Goal: Task Accomplishment & Management: Complete application form

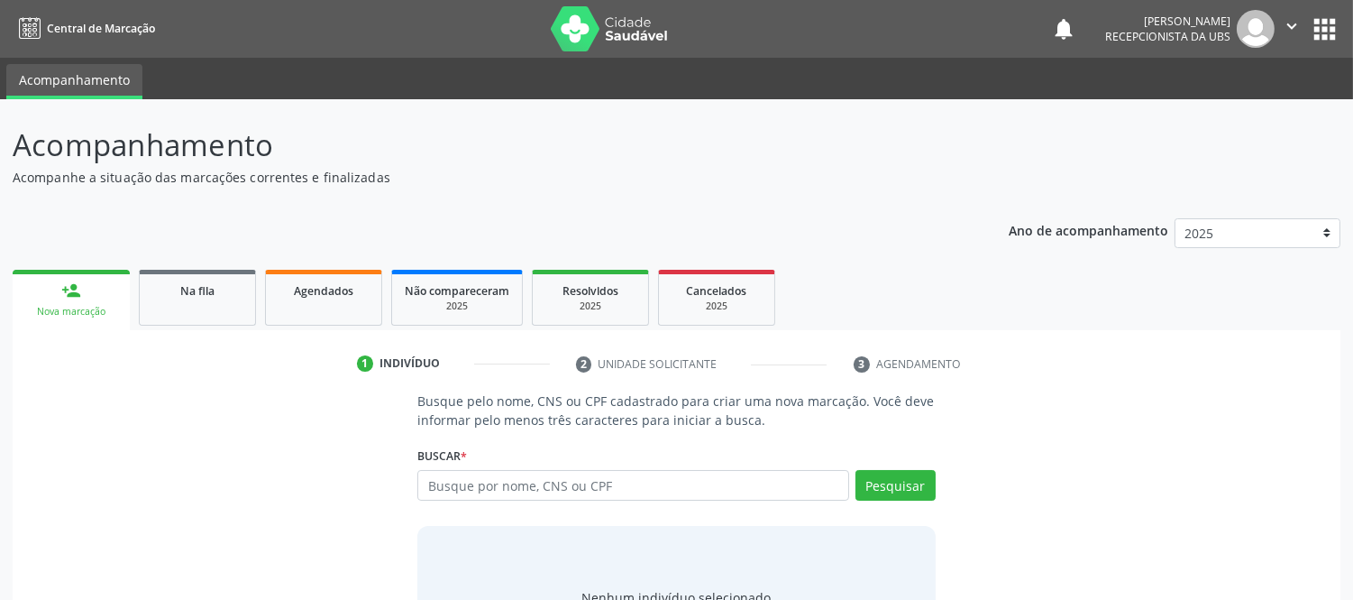
click at [611, 479] on input "text" at bounding box center [632, 485] width 431 height 31
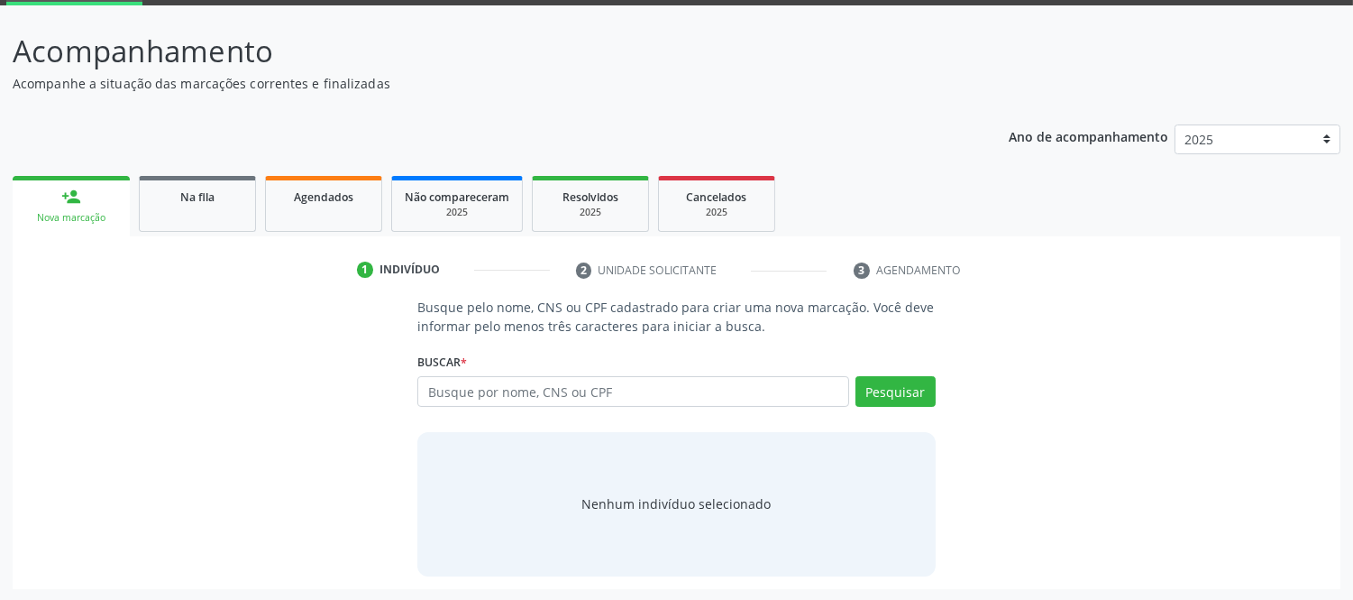
click at [619, 361] on div "Buscar * Busque por nome, CNS ou CPF Nenhum resultado encontrado para: " " Digi…" at bounding box center [675, 383] width 517 height 70
click at [645, 381] on input "text" at bounding box center [632, 391] width 431 height 31
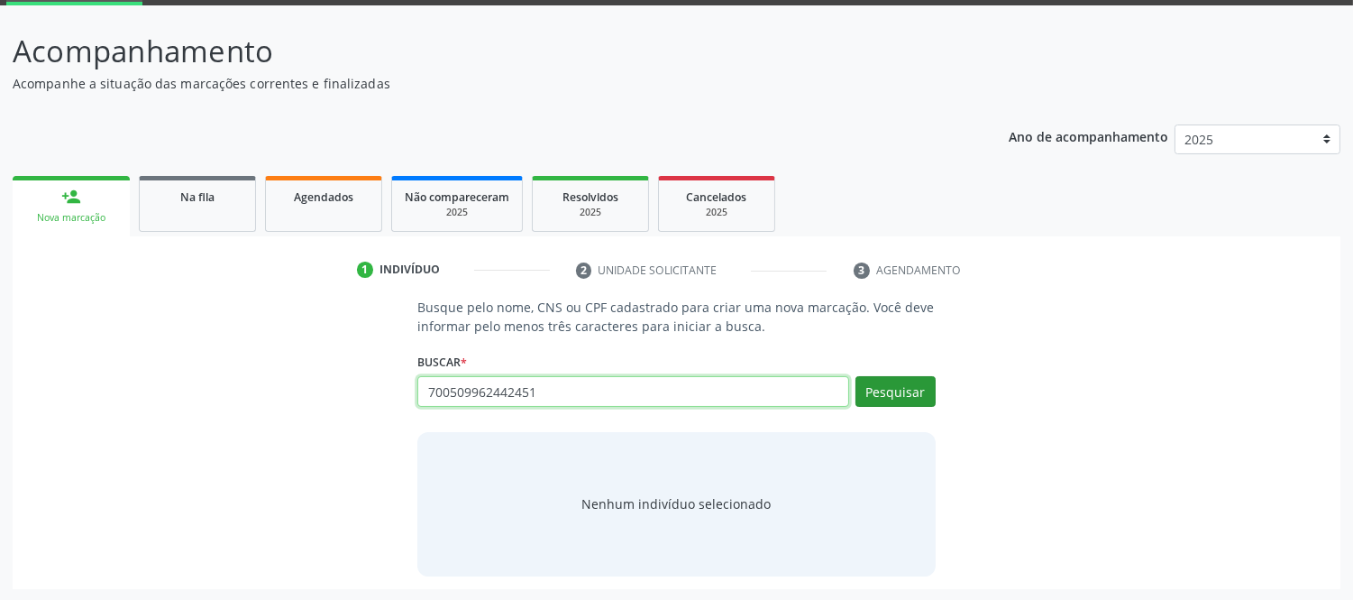
type input "700509962442451"
click at [914, 391] on button "Pesquisar" at bounding box center [896, 391] width 80 height 31
click at [611, 389] on input "700509962442451" at bounding box center [632, 391] width 431 height 31
click at [616, 380] on input "700509962442451" at bounding box center [632, 391] width 431 height 31
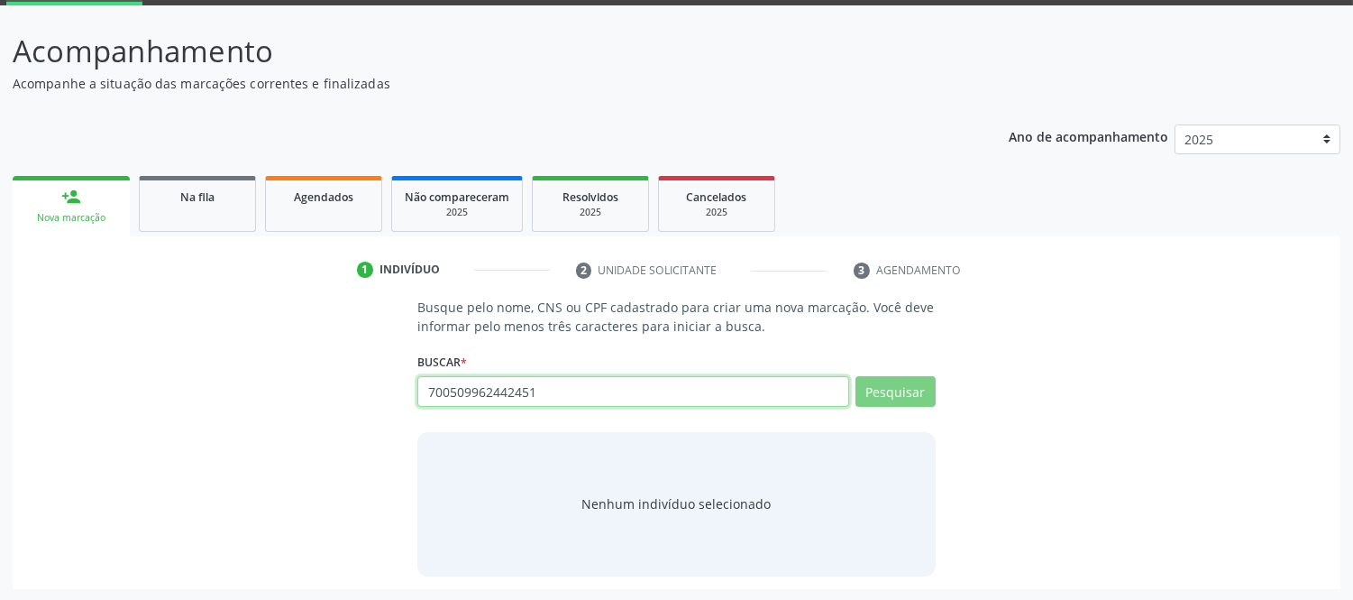
drag, startPoint x: 613, startPoint y: 389, endPoint x: 623, endPoint y: 389, distance: 9.9
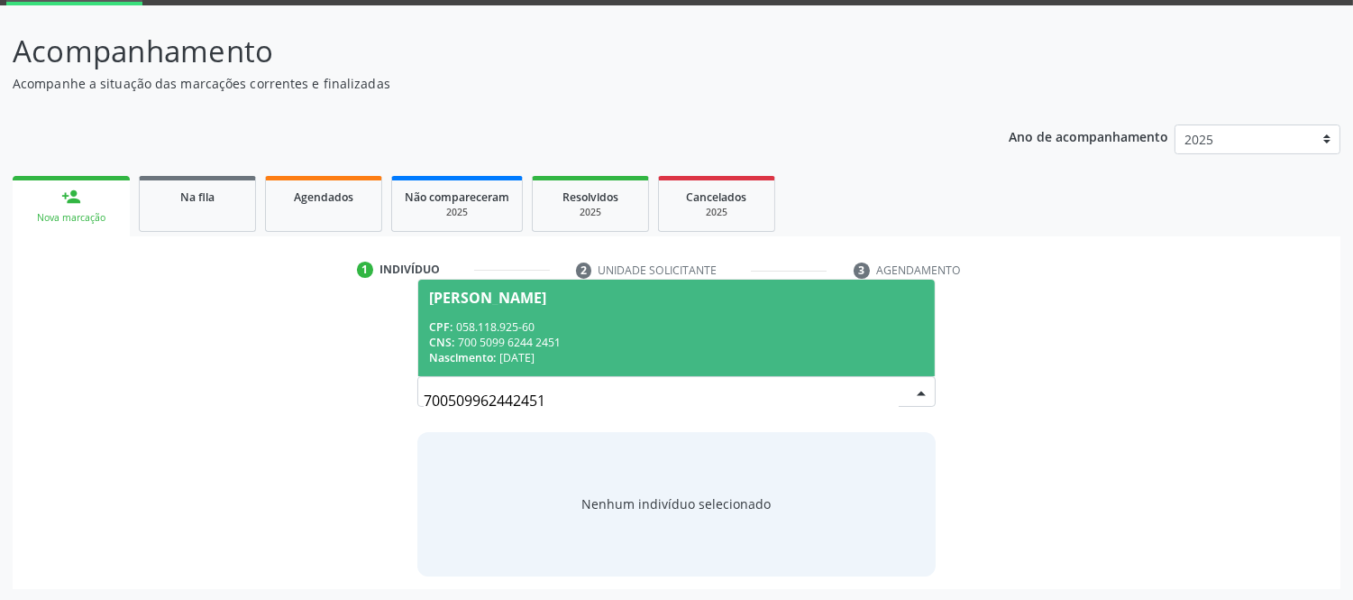
click at [536, 309] on span "[PERSON_NAME] CPF: 058.118.925-60 CNS: 700 5099 6244 2451 Nascimento: [DATE]" at bounding box center [676, 327] width 516 height 96
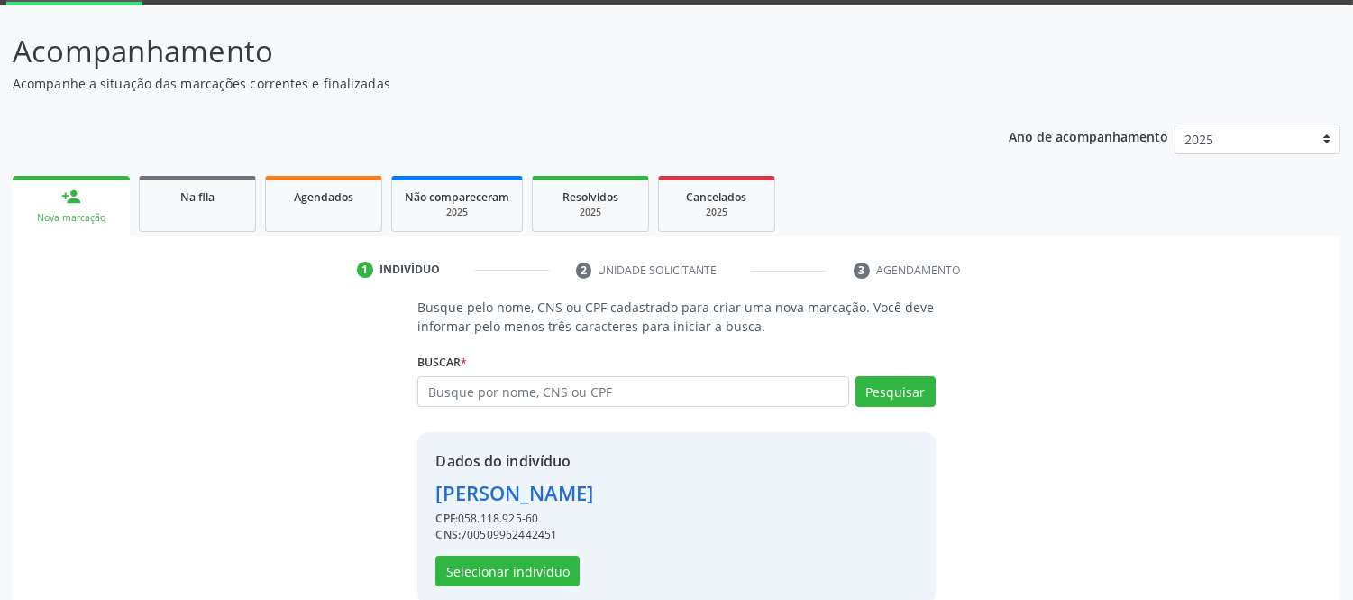
scroll to position [122, 0]
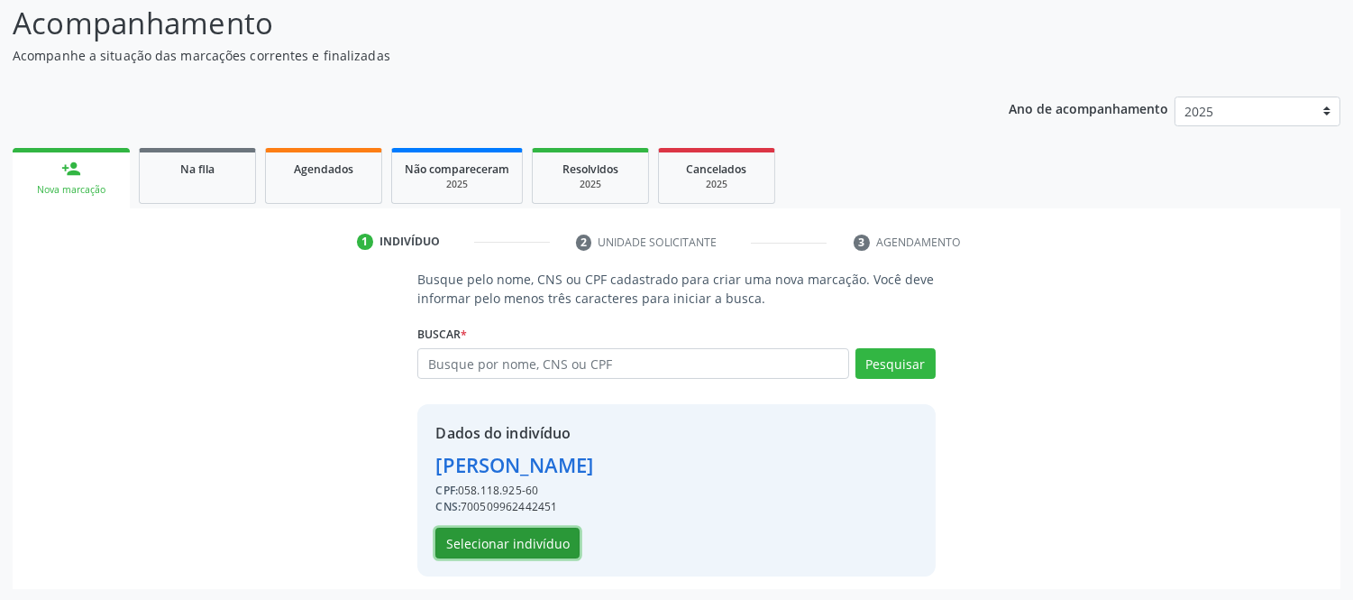
click at [516, 544] on button "Selecionar indivíduo" at bounding box center [507, 542] width 144 height 31
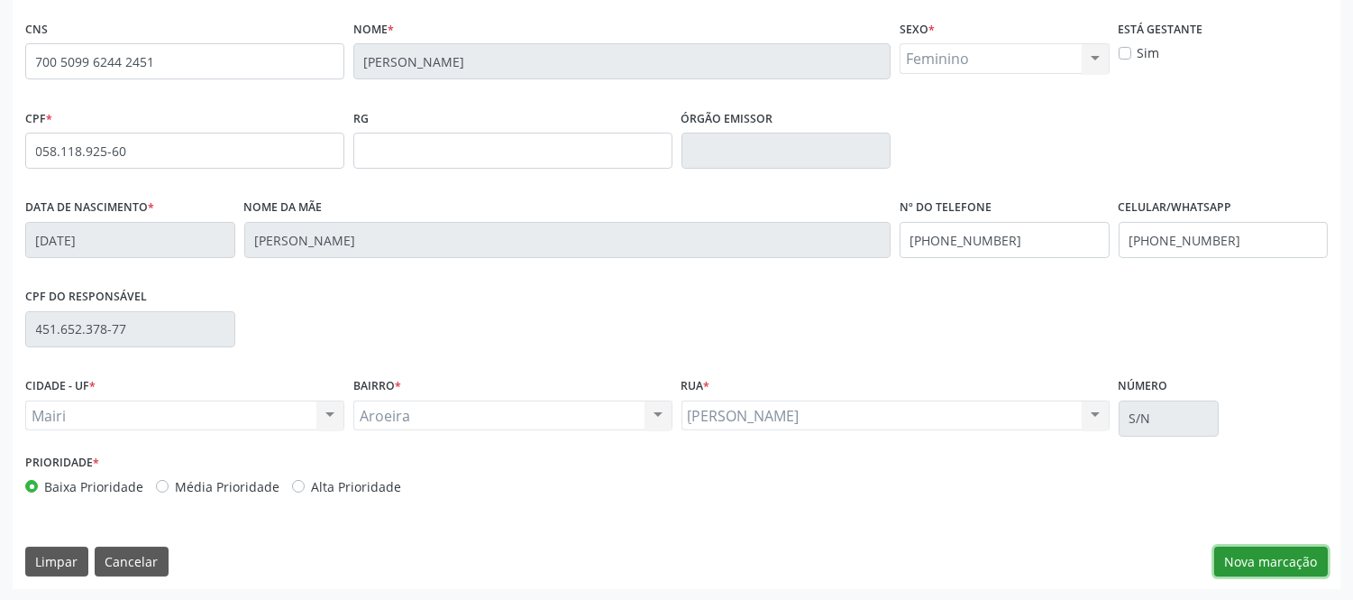
click at [1282, 556] on button "Nova marcação" at bounding box center [1271, 561] width 114 height 31
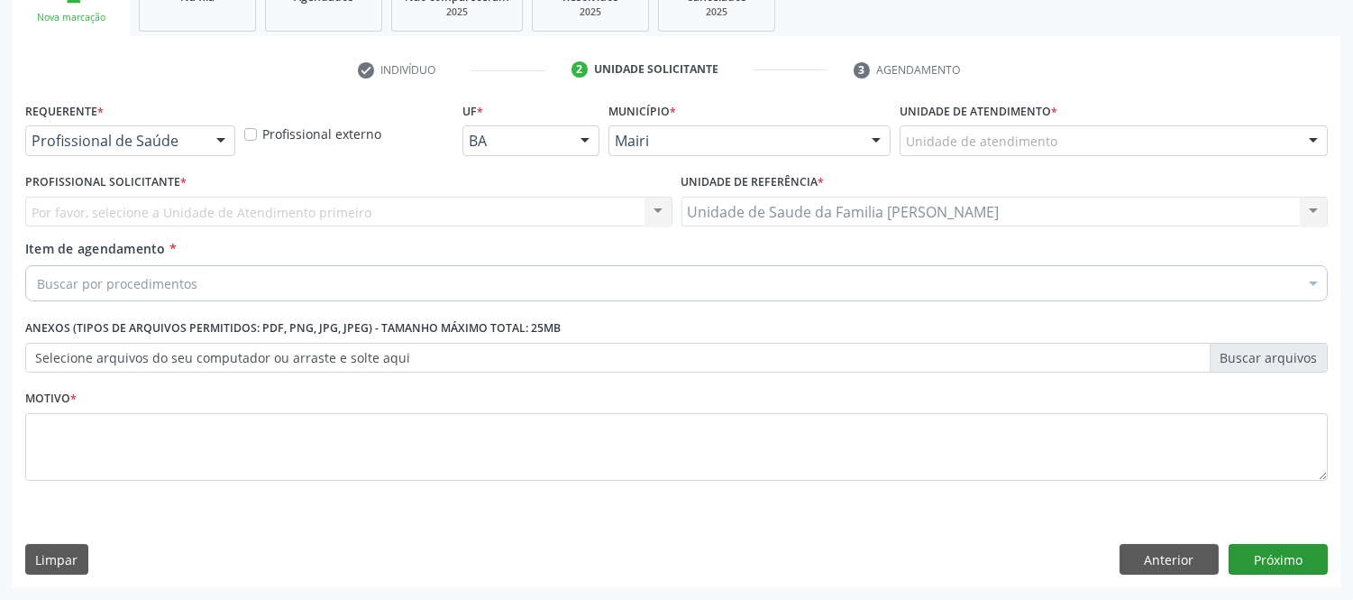
scroll to position [293, 0]
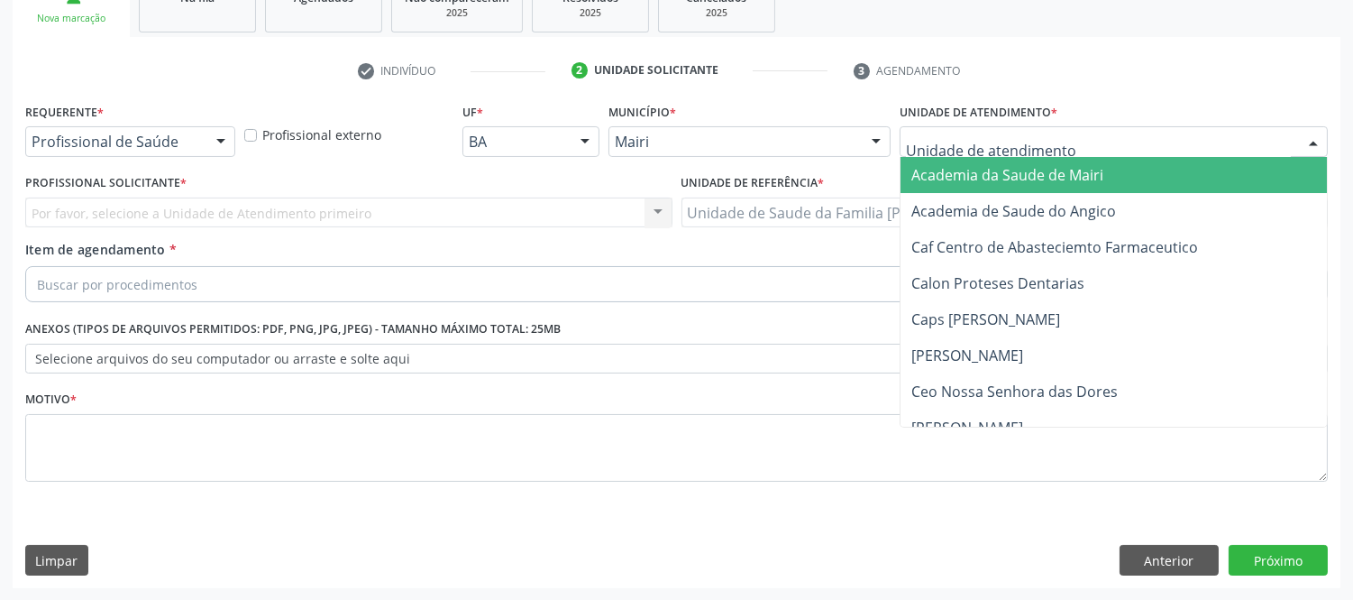
click at [1319, 138] on div at bounding box center [1313, 142] width 27 height 31
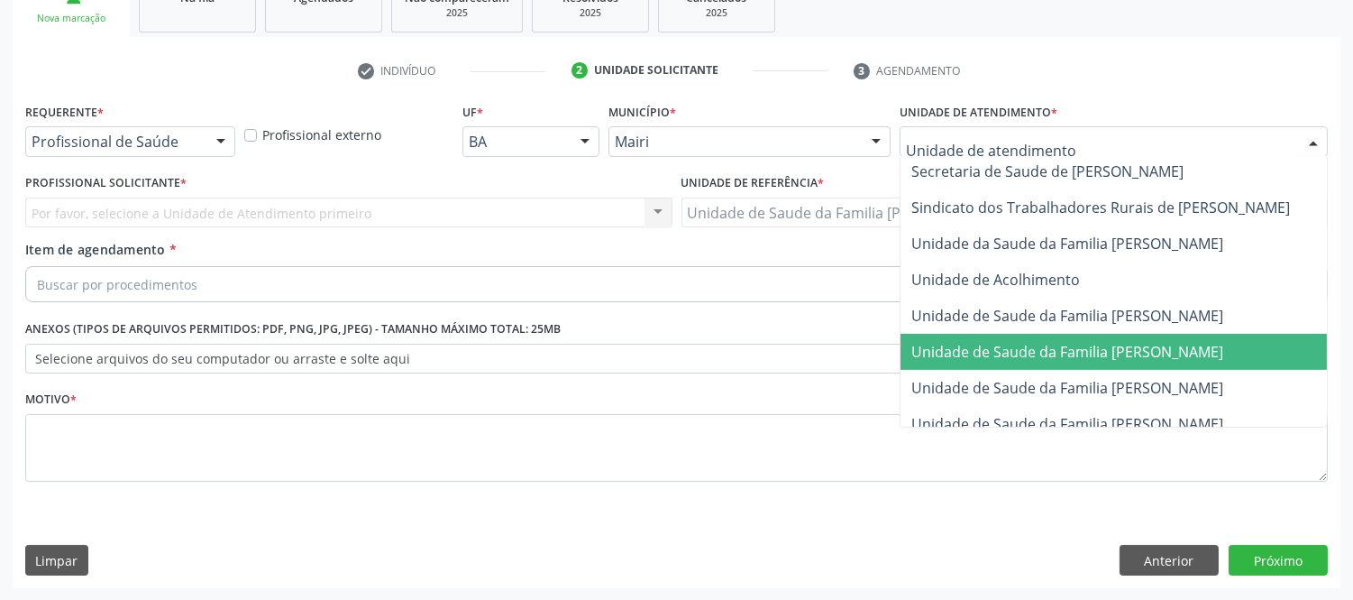
scroll to position [1368, 0]
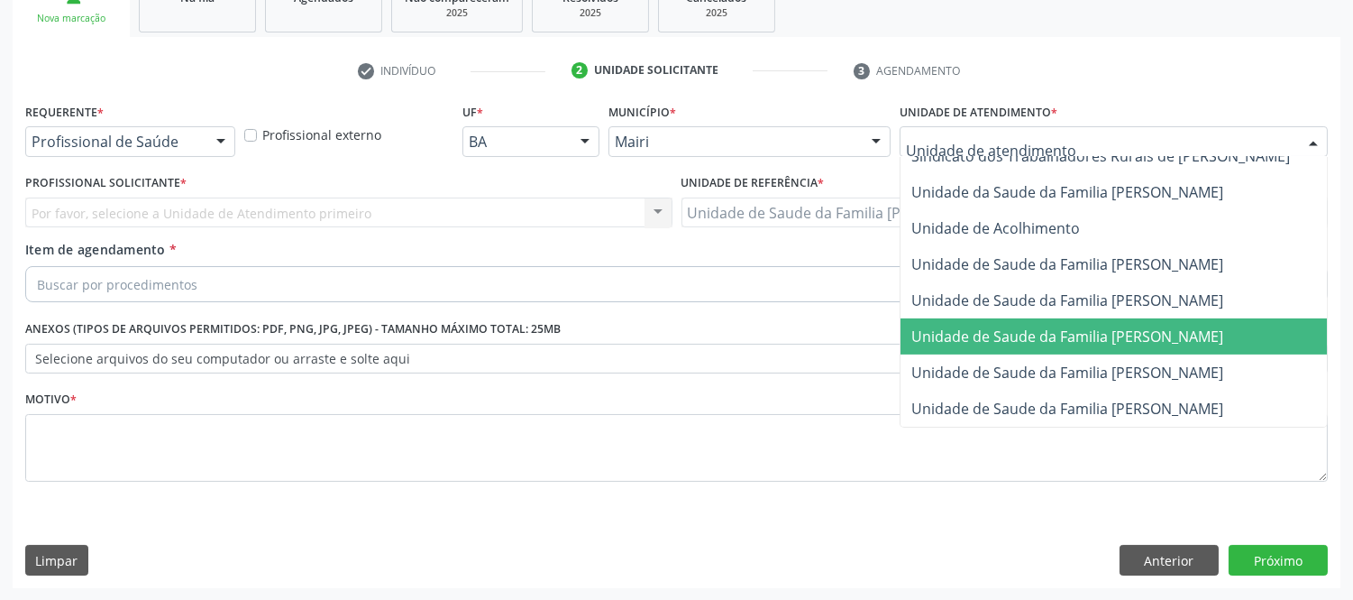
click at [1176, 326] on span "Unidade de Saude da Familia [PERSON_NAME]" at bounding box center [1067, 336] width 312 height 20
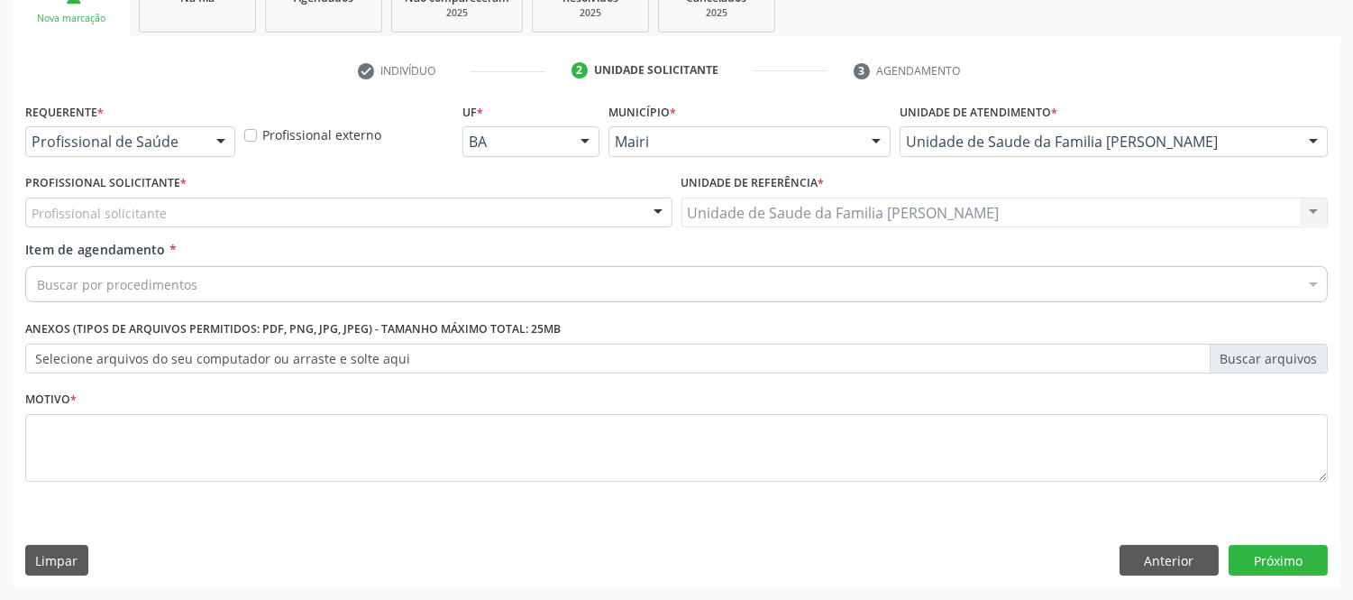
click at [197, 203] on div "Profissional solicitante" at bounding box center [348, 212] width 647 height 31
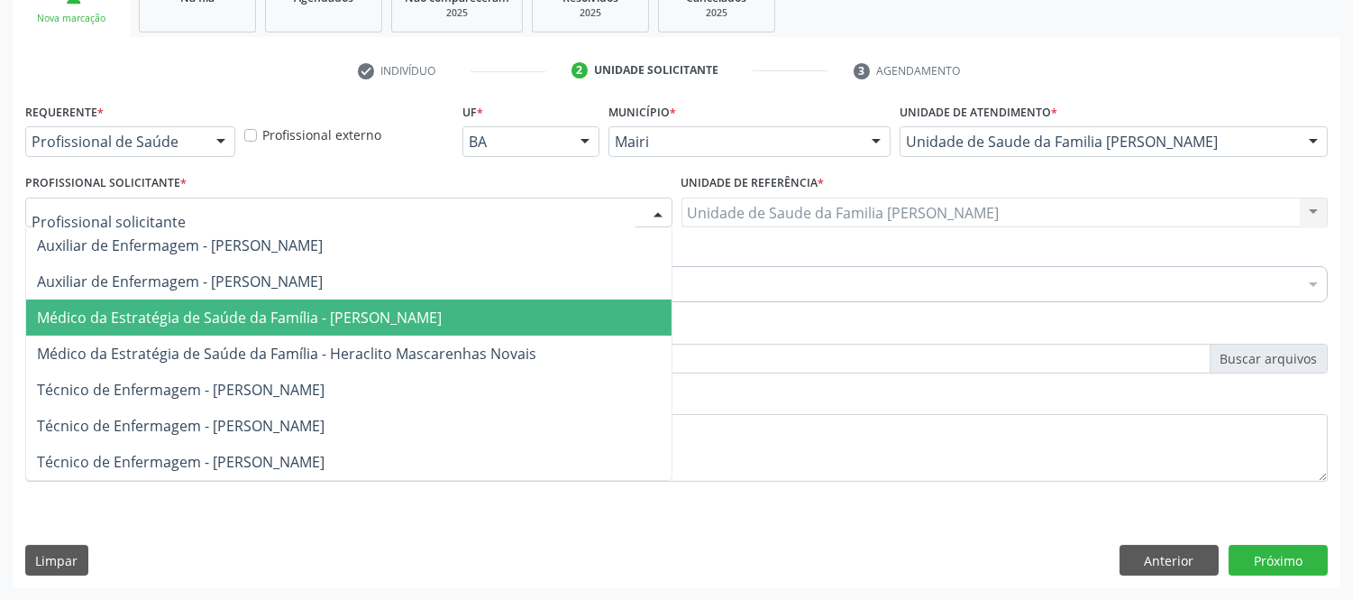
click at [442, 321] on span "Médico da Estratégia de Saúde da Família - [PERSON_NAME]" at bounding box center [239, 317] width 405 height 20
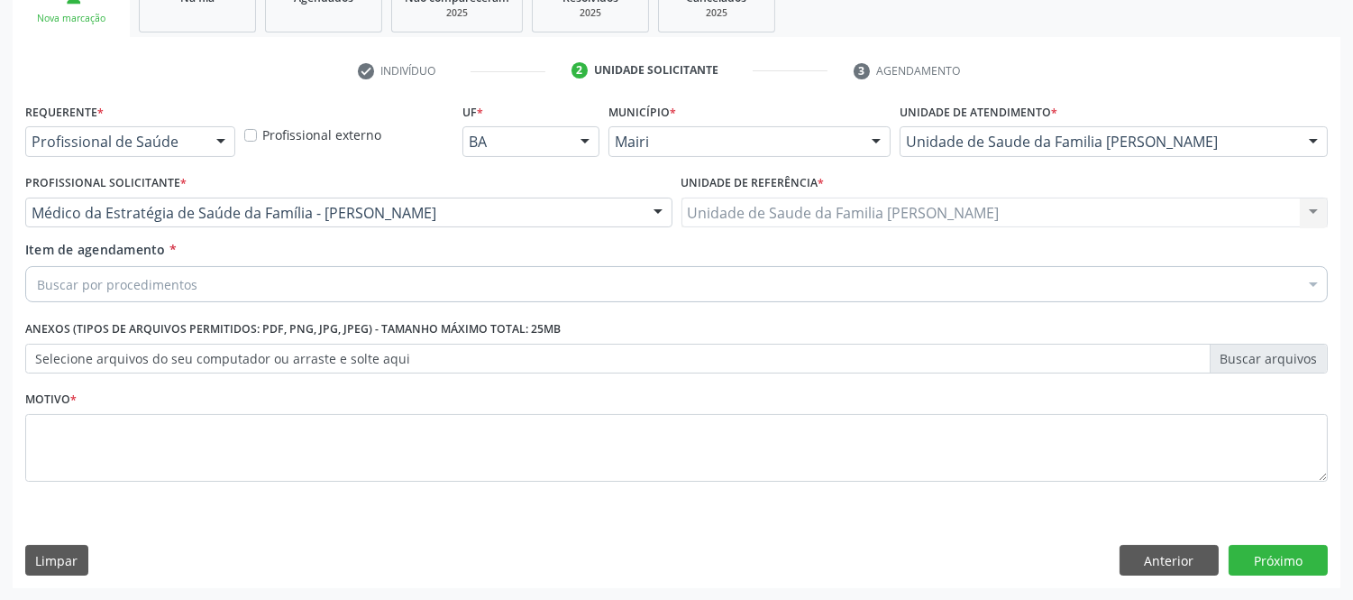
drag, startPoint x: 243, startPoint y: 279, endPoint x: 204, endPoint y: 290, distance: 41.1
click at [241, 281] on div "Buscar por procedimentos" at bounding box center [676, 284] width 1303 height 36
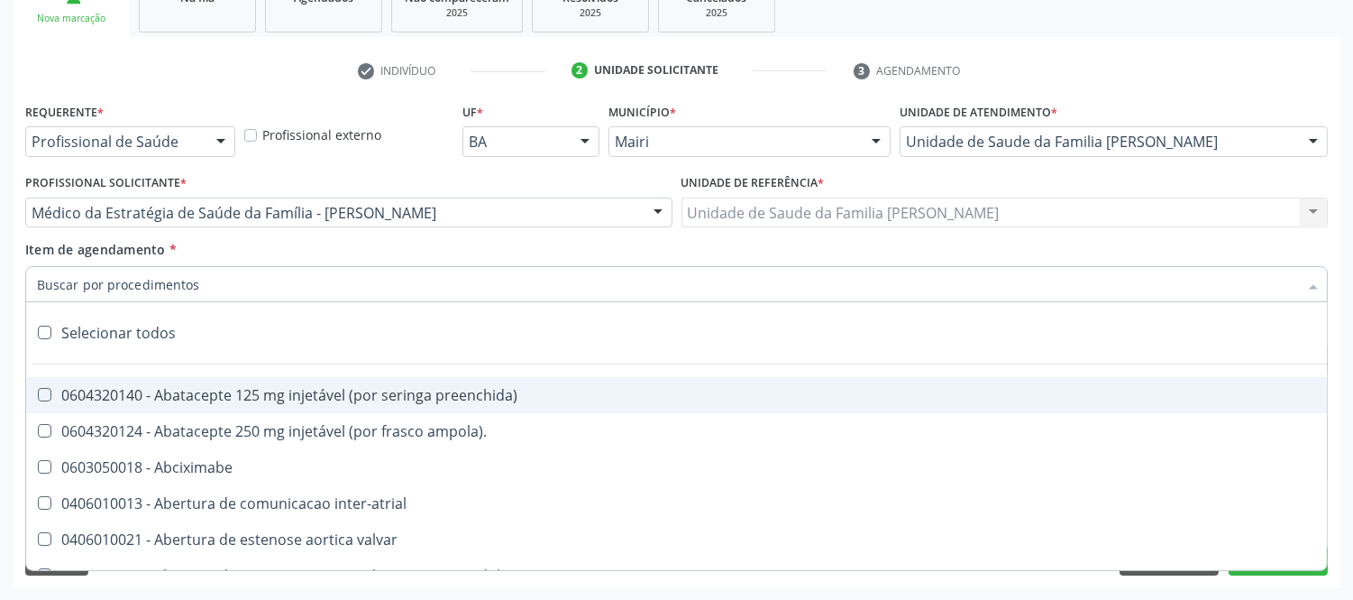
click at [199, 288] on input "Item de agendamento *" at bounding box center [667, 284] width 1261 height 36
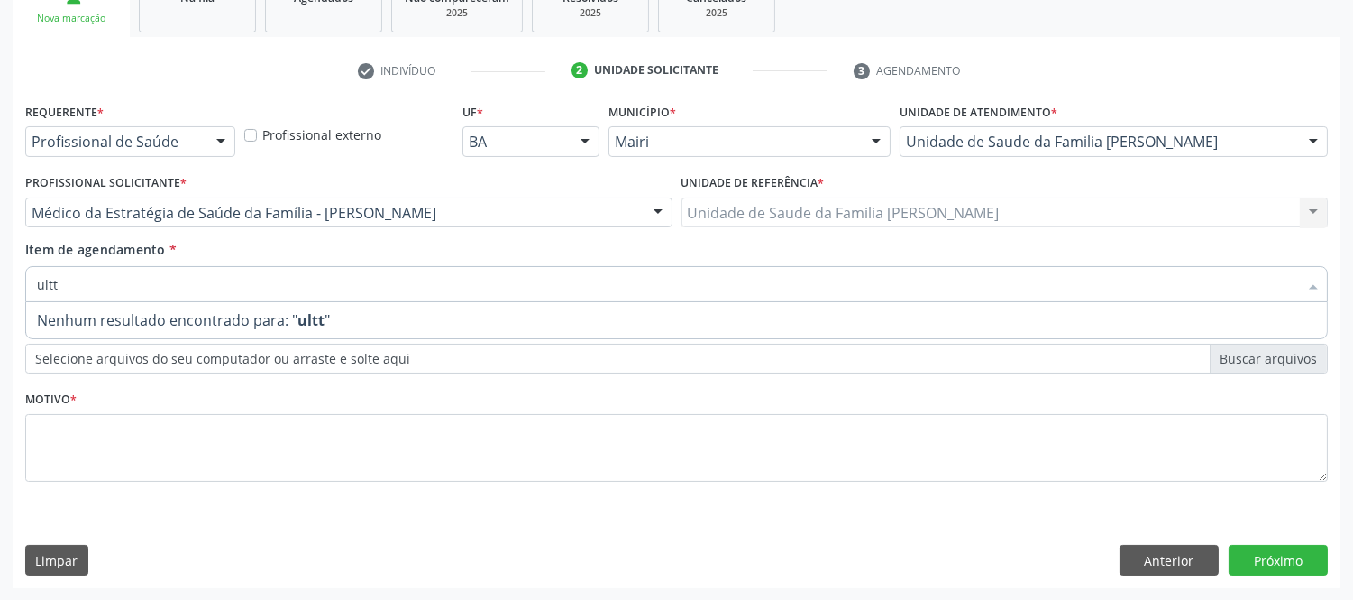
scroll to position [0, 0]
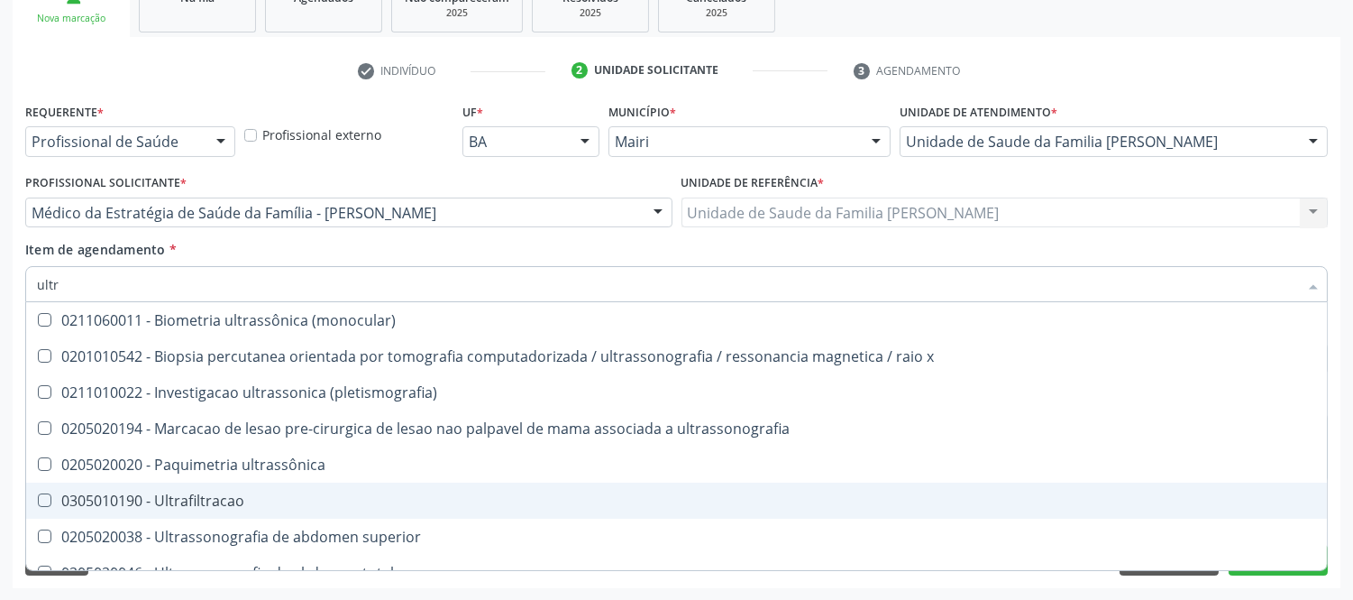
type input "ultra"
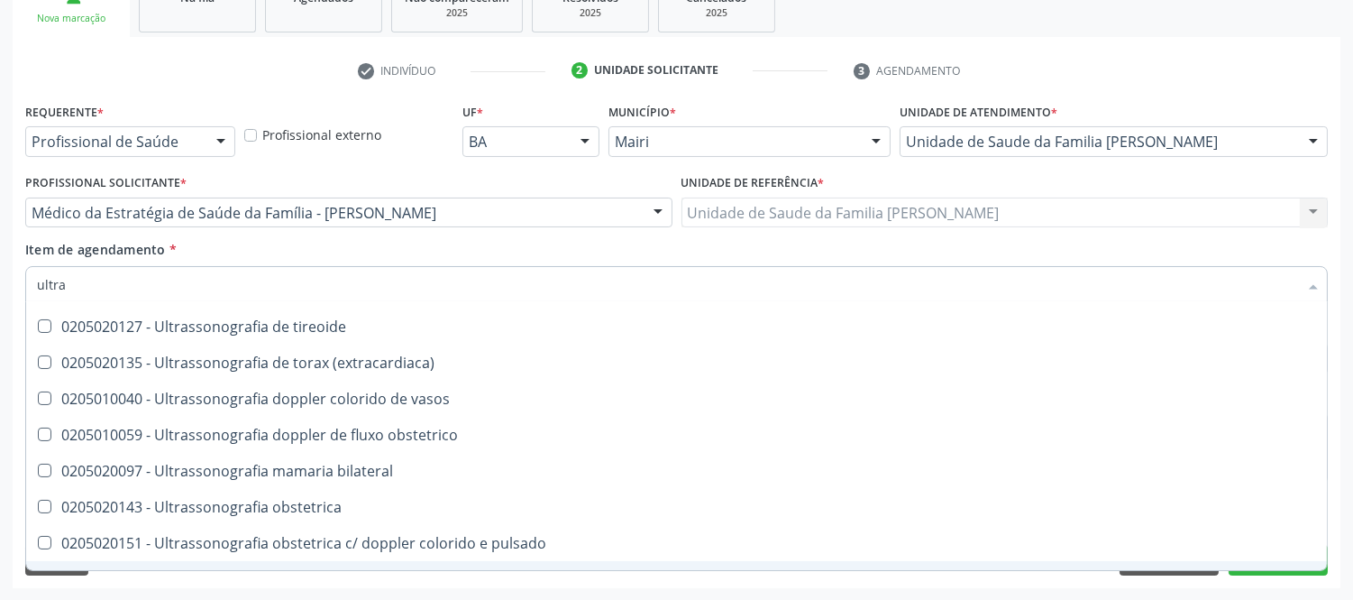
scroll to position [398, 0]
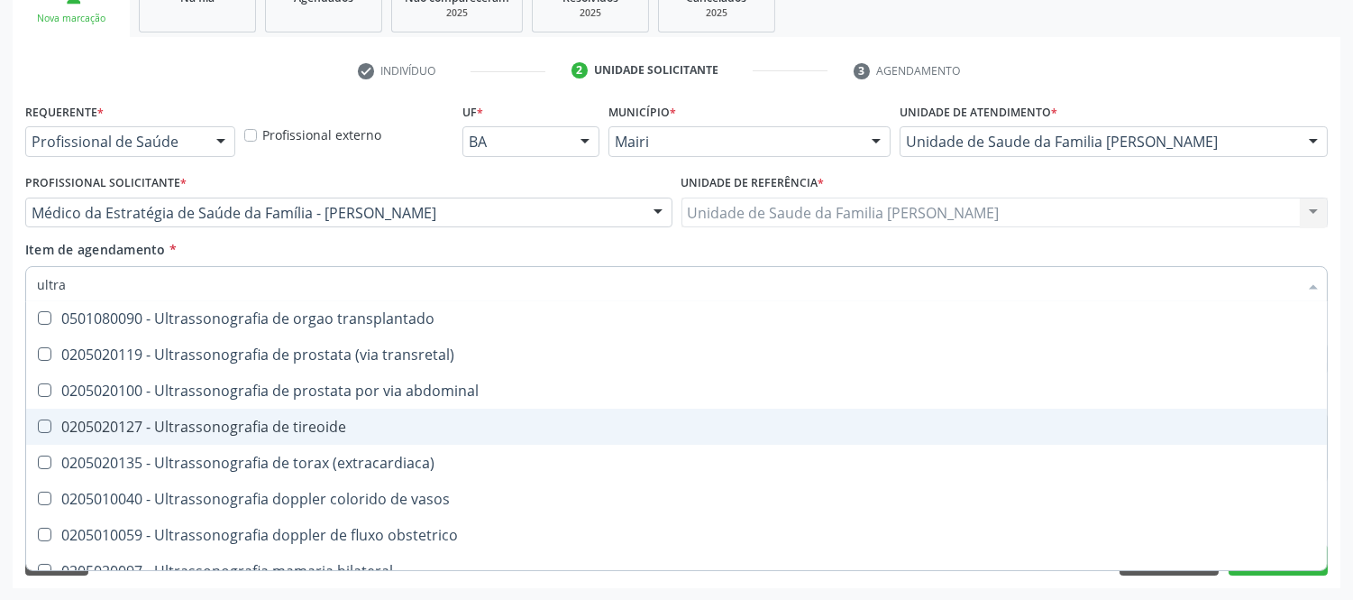
click at [326, 419] on div "0205020127 - Ultrassonografia de tireoide" at bounding box center [676, 426] width 1279 height 14
checkbox tireoide "true"
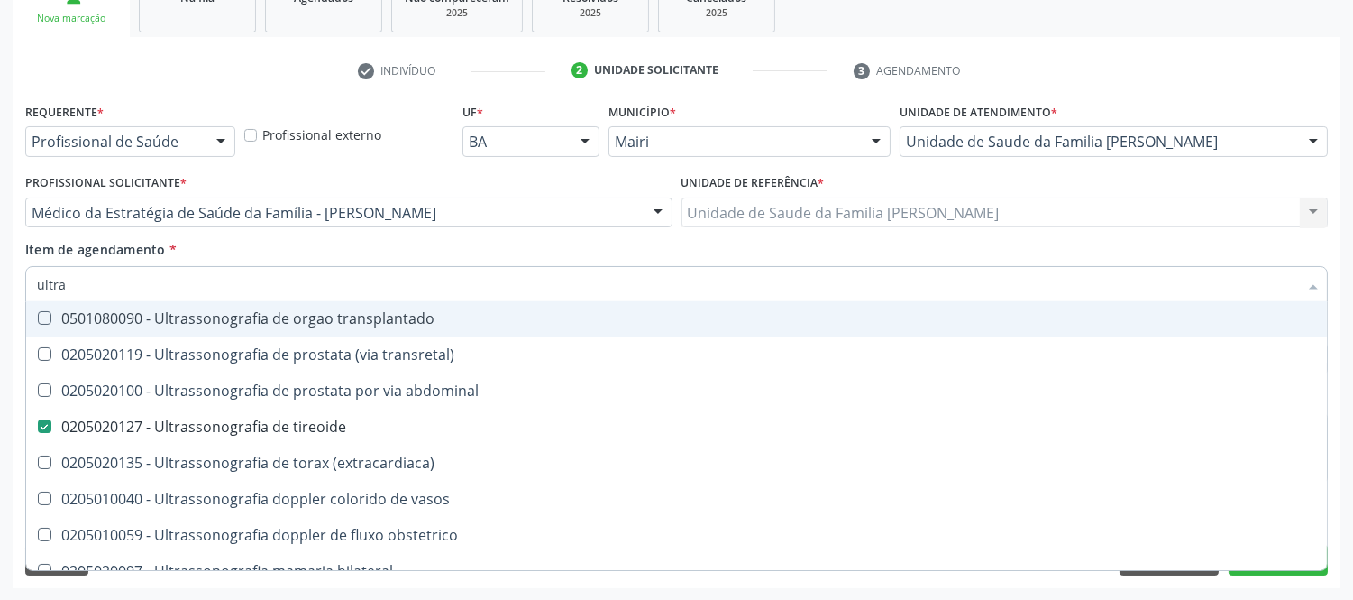
click at [382, 287] on input "ultra" at bounding box center [667, 284] width 1261 height 36
click at [380, 286] on input "ultra" at bounding box center [667, 284] width 1261 height 36
checkbox tireoide "false"
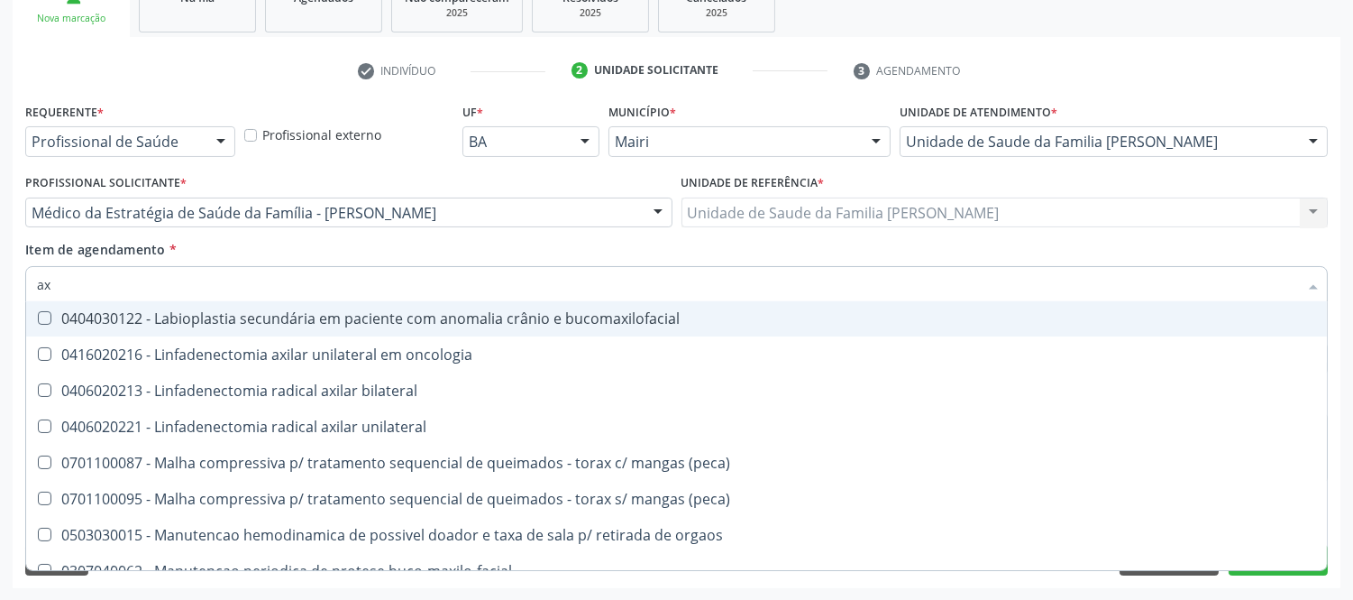
type input "axi"
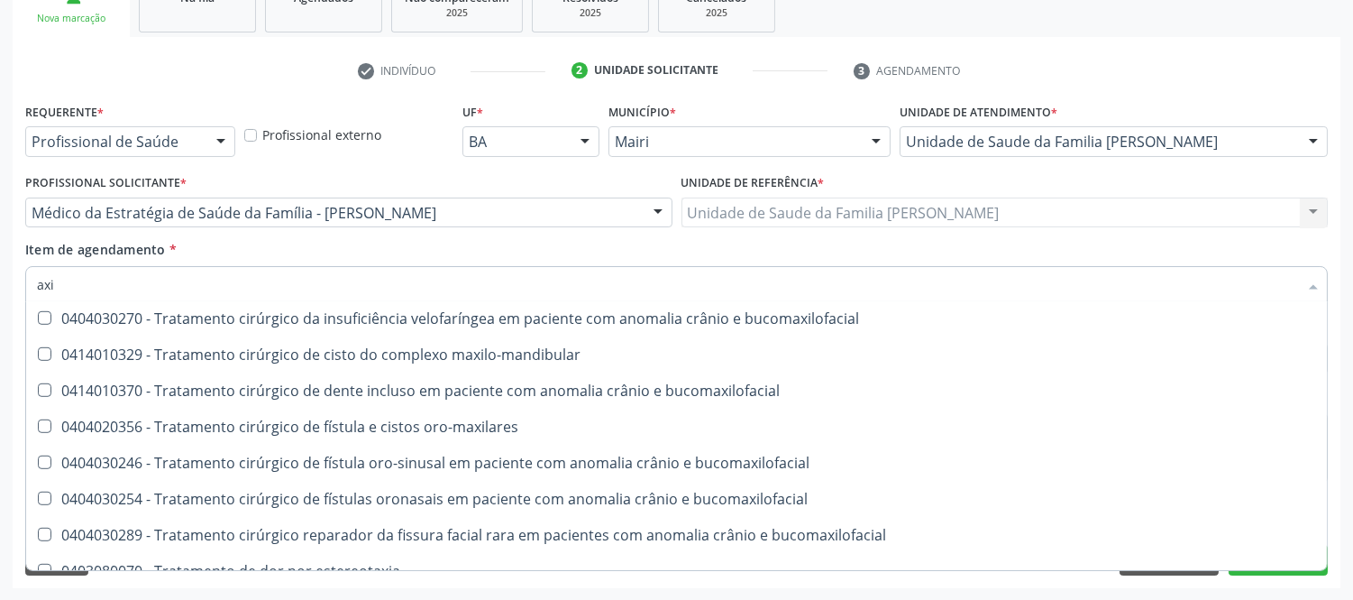
scroll to position [2401, 0]
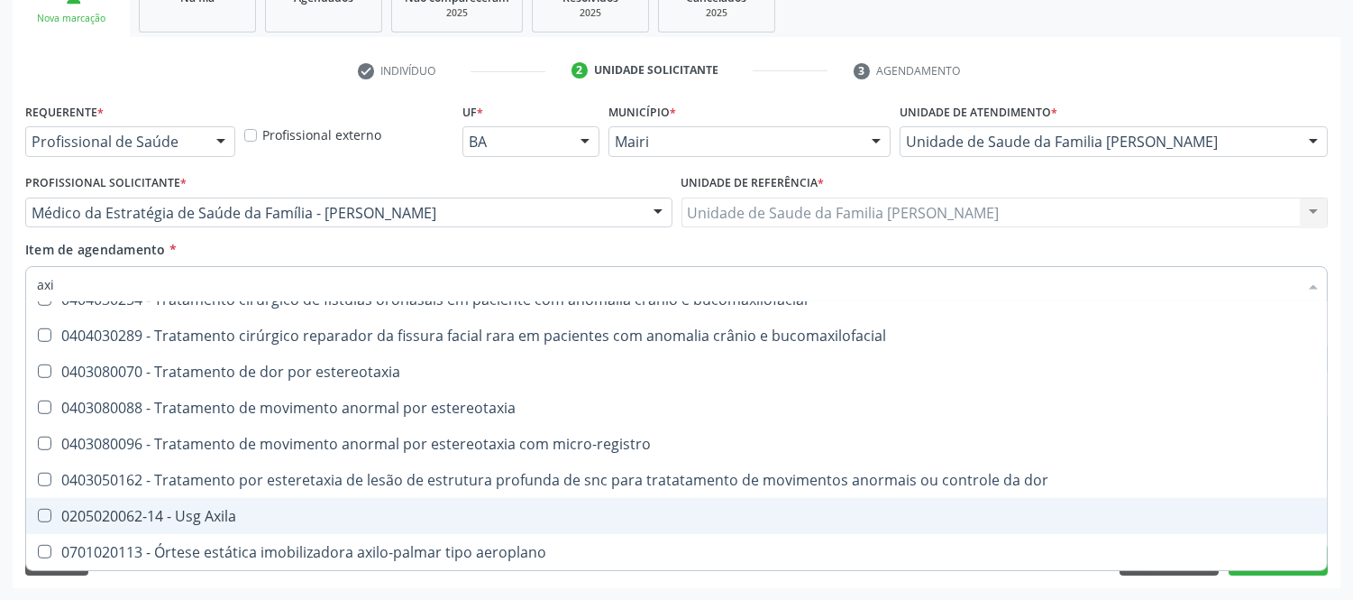
click at [371, 509] on div "0205020062-14 - Usg Axila" at bounding box center [676, 515] width 1279 height 14
checkbox Axila "true"
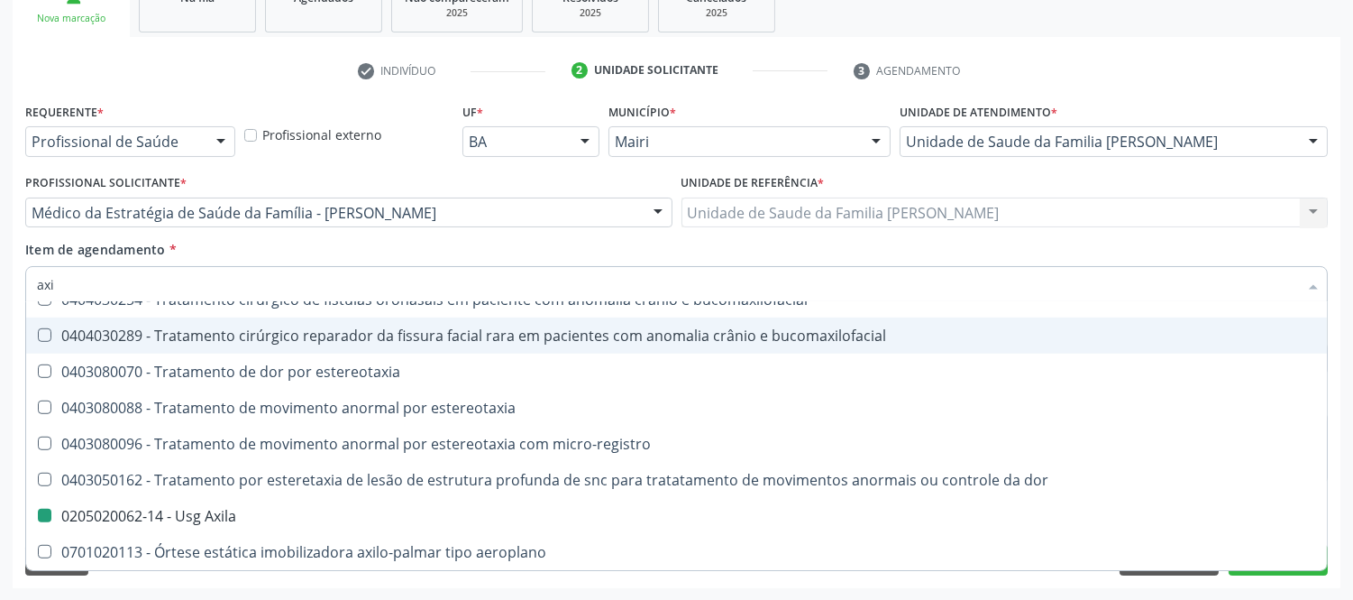
click at [1310, 240] on div "Item de agendamento * axi Desfazer seleção 0404030017 - Alongamento de columela…" at bounding box center [676, 268] width 1303 height 57
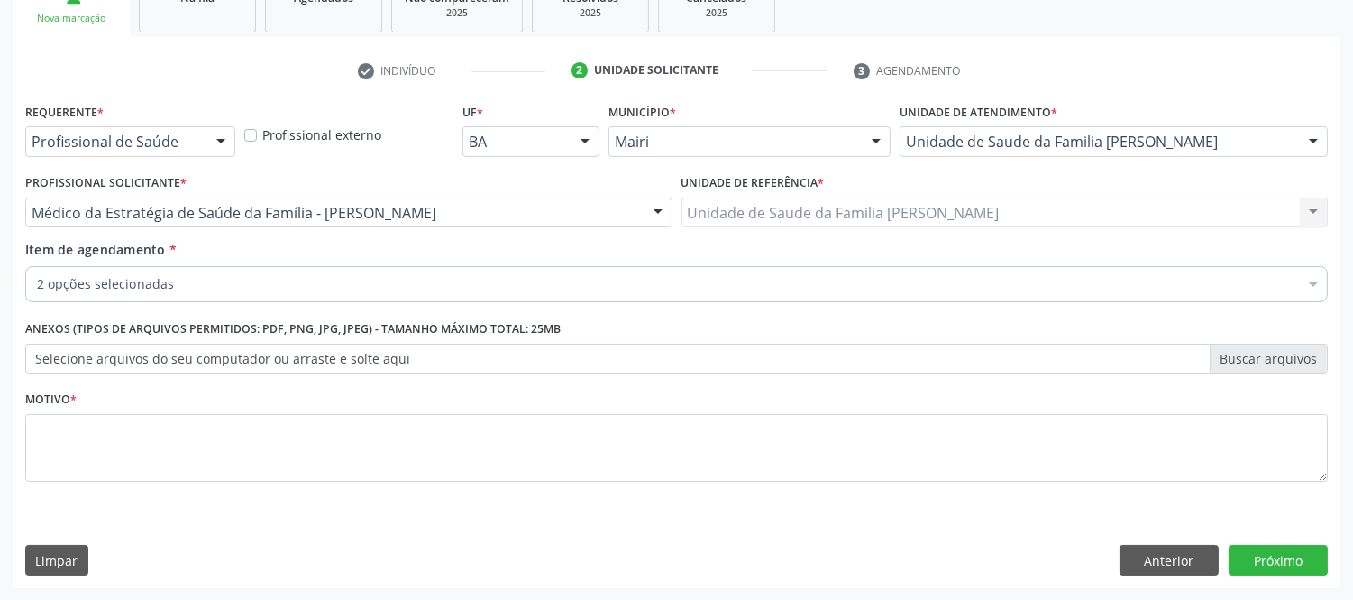
scroll to position [0, 0]
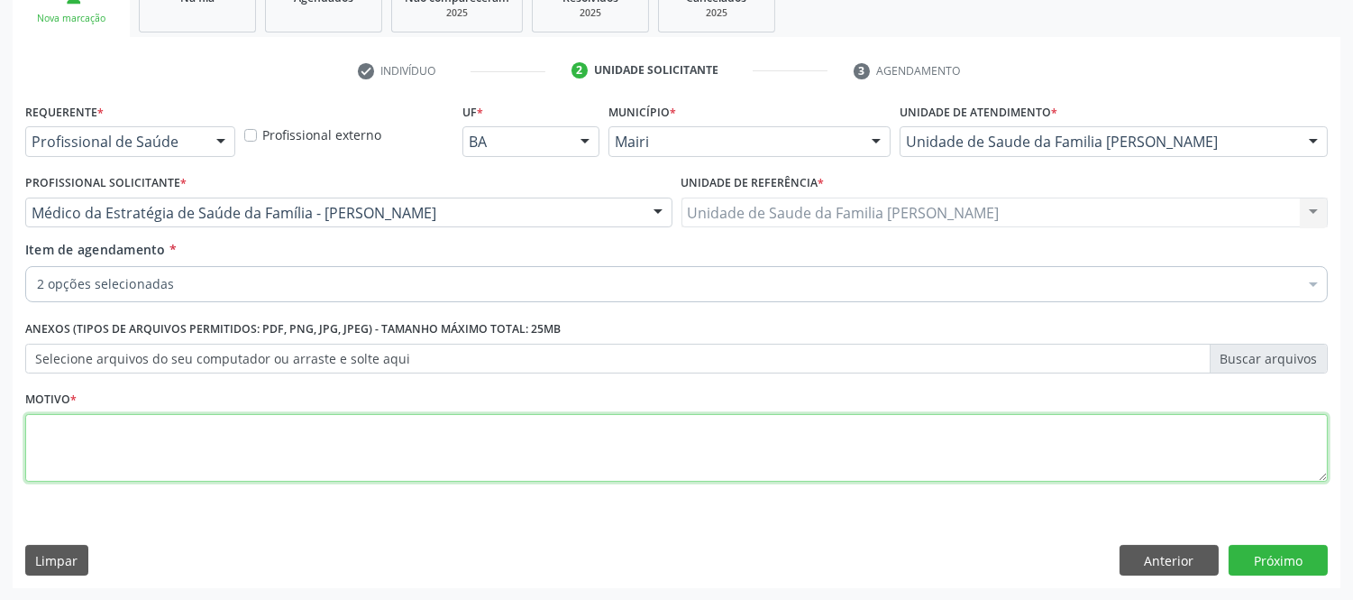
click at [668, 460] on textarea at bounding box center [676, 448] width 1303 height 69
type textarea "avaliaçao"
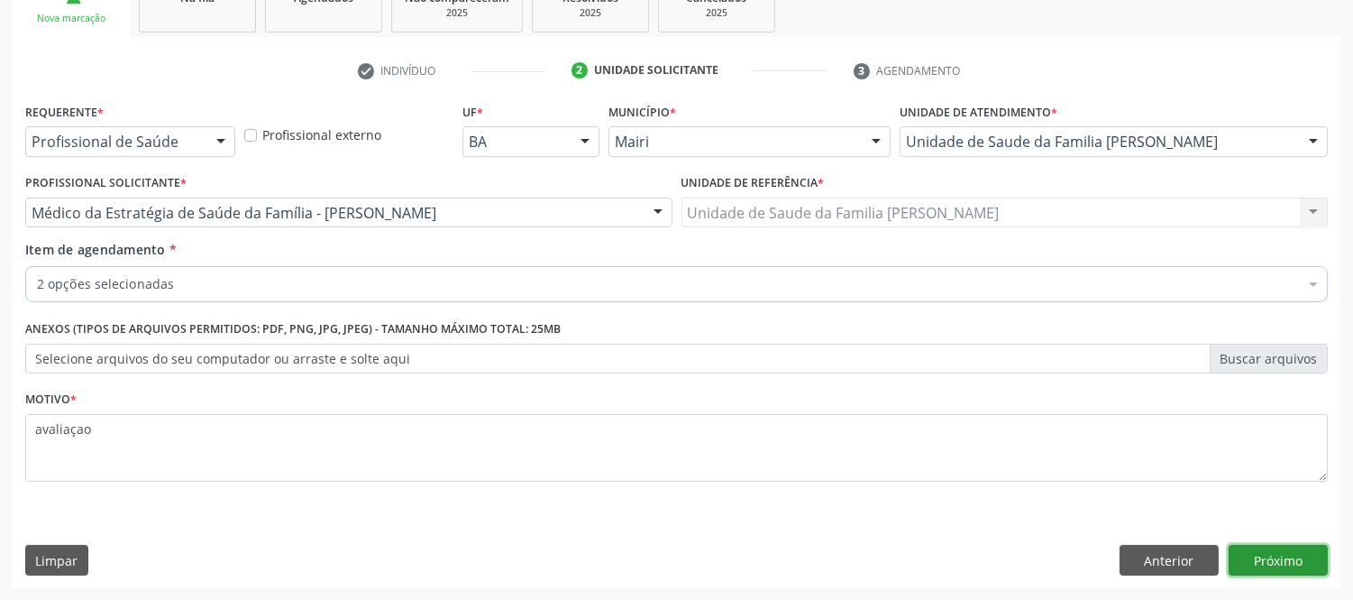
click at [1277, 563] on button "Próximo" at bounding box center [1278, 560] width 99 height 31
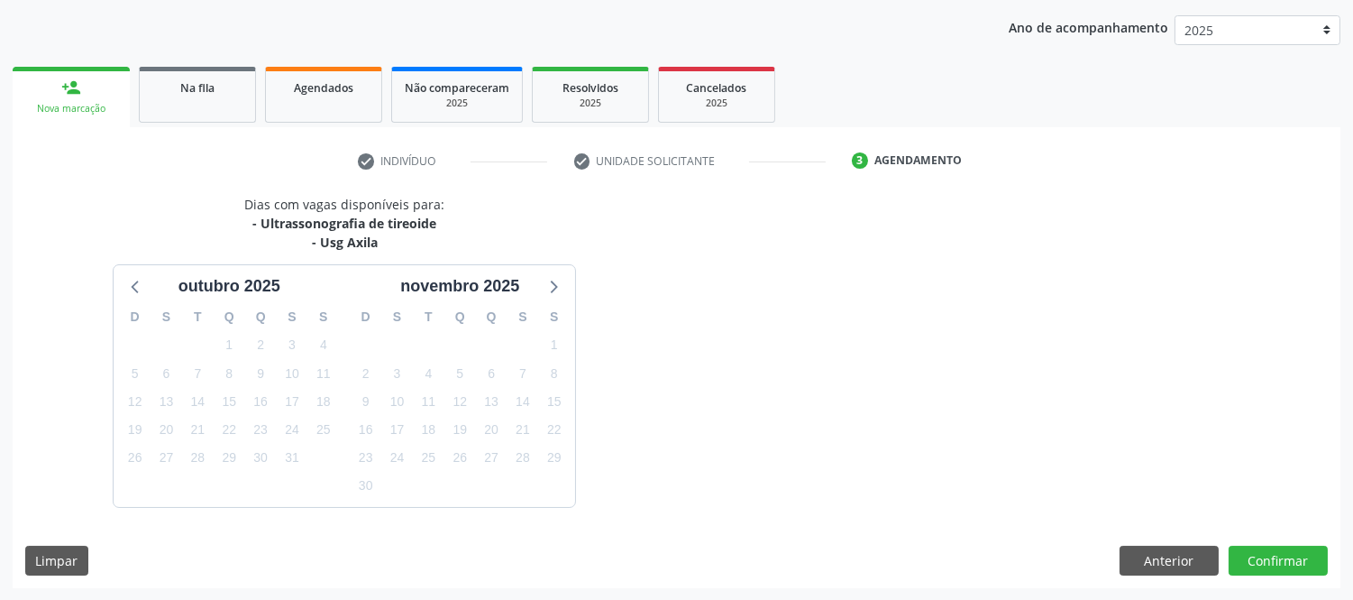
scroll to position [256, 0]
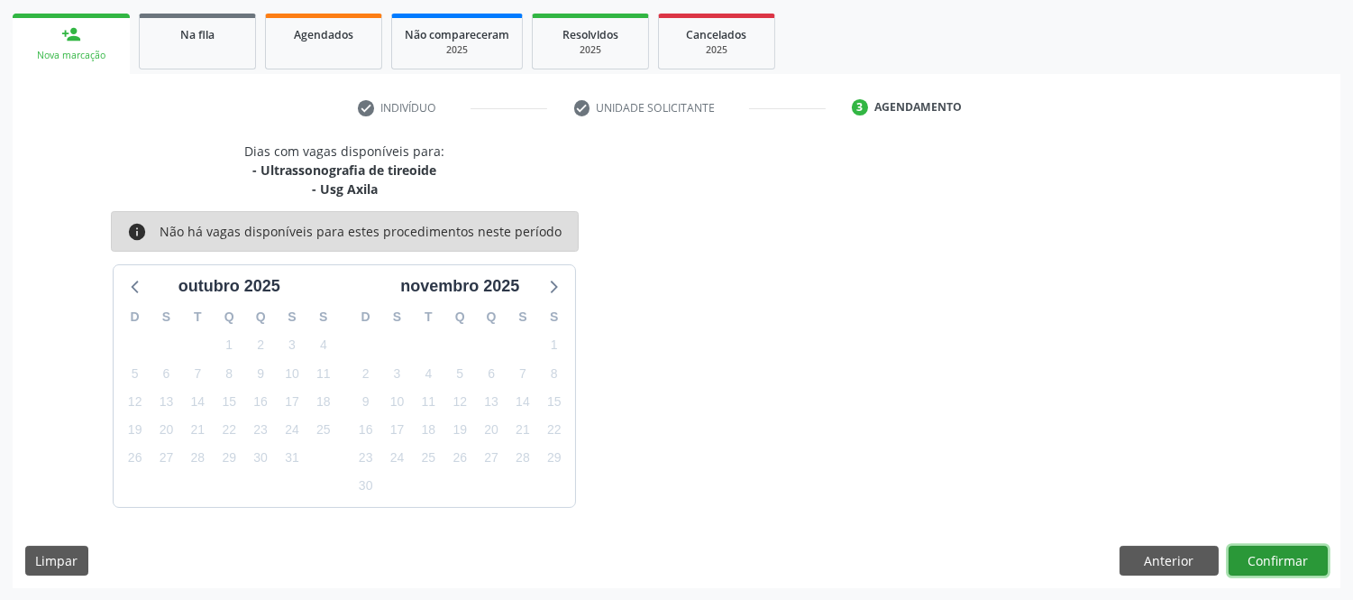
click at [1286, 560] on button "Confirmar" at bounding box center [1278, 560] width 99 height 31
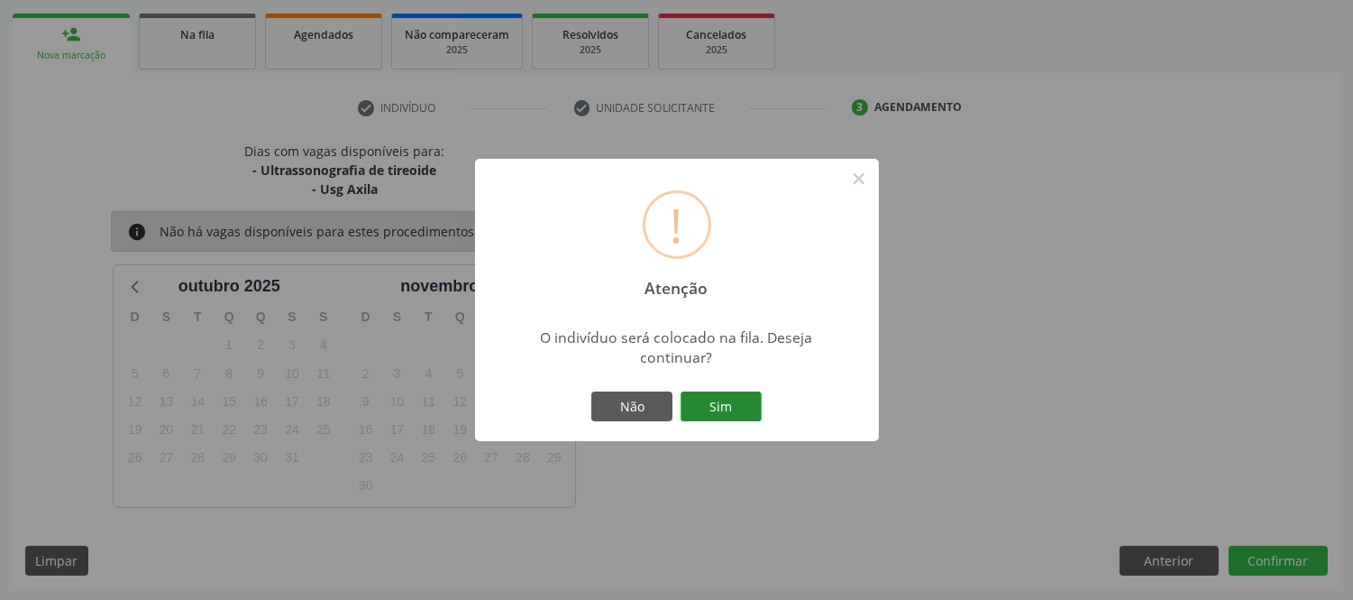
click at [731, 395] on button "Sim" at bounding box center [721, 406] width 81 height 31
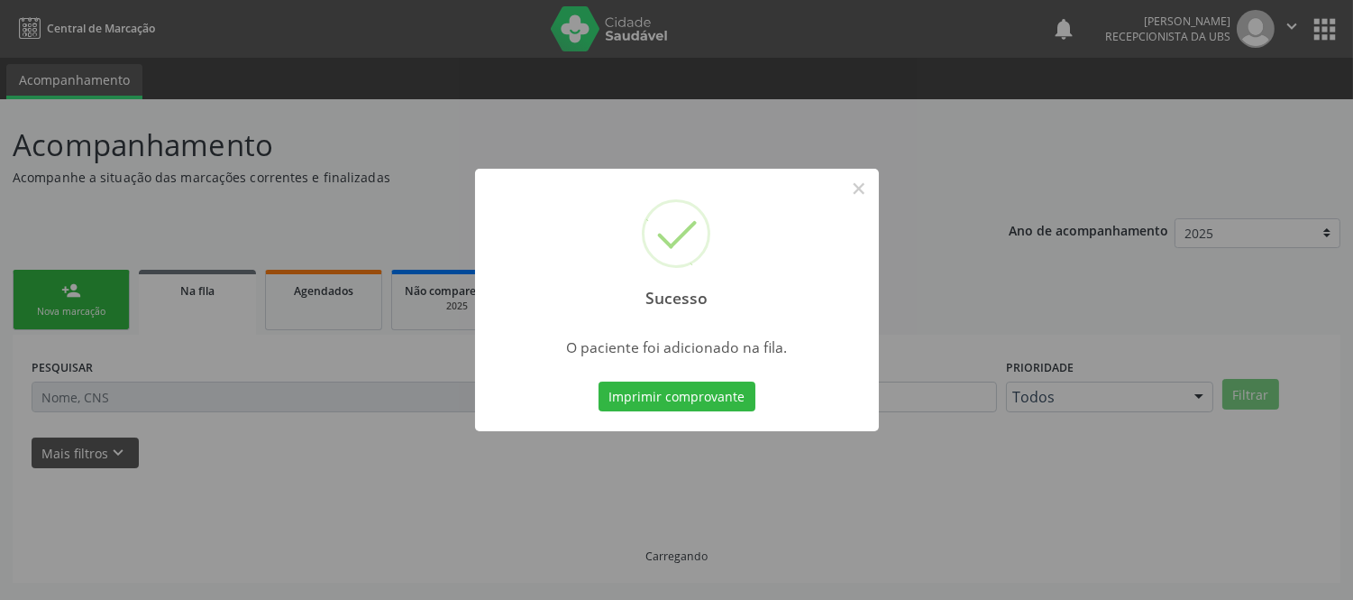
scroll to position [0, 0]
